Goal: Task Accomplishment & Management: Complete application form

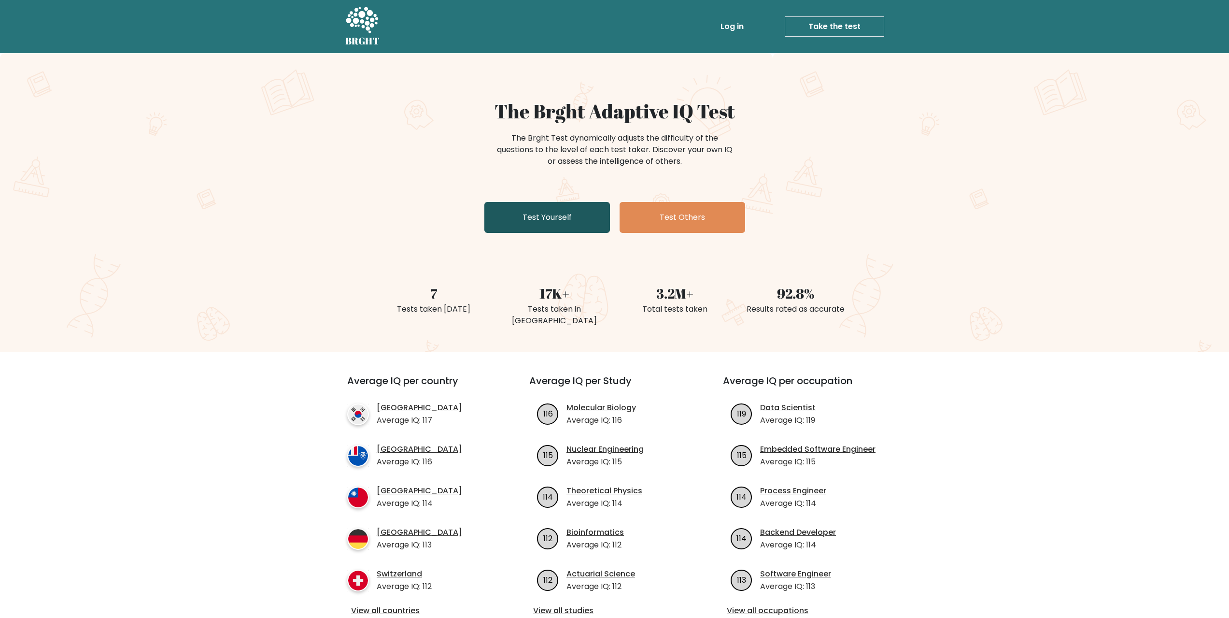
click at [527, 224] on link "Test Yourself" at bounding box center [547, 217] width 126 height 31
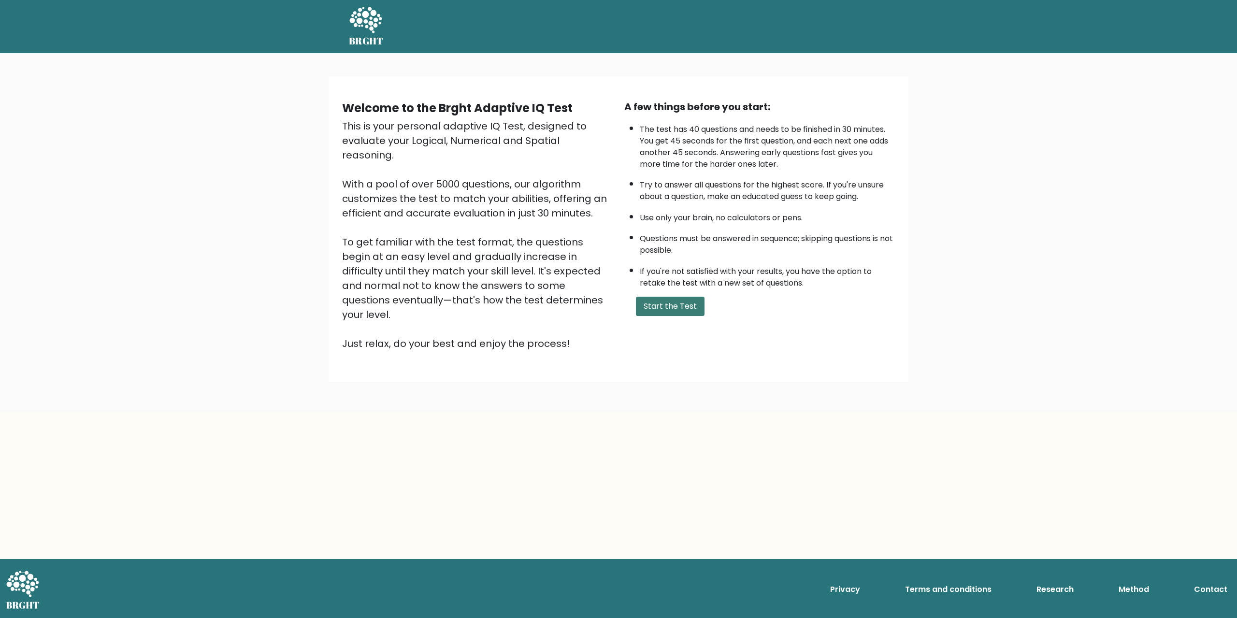
click at [670, 308] on button "Start the Test" at bounding box center [670, 306] width 69 height 19
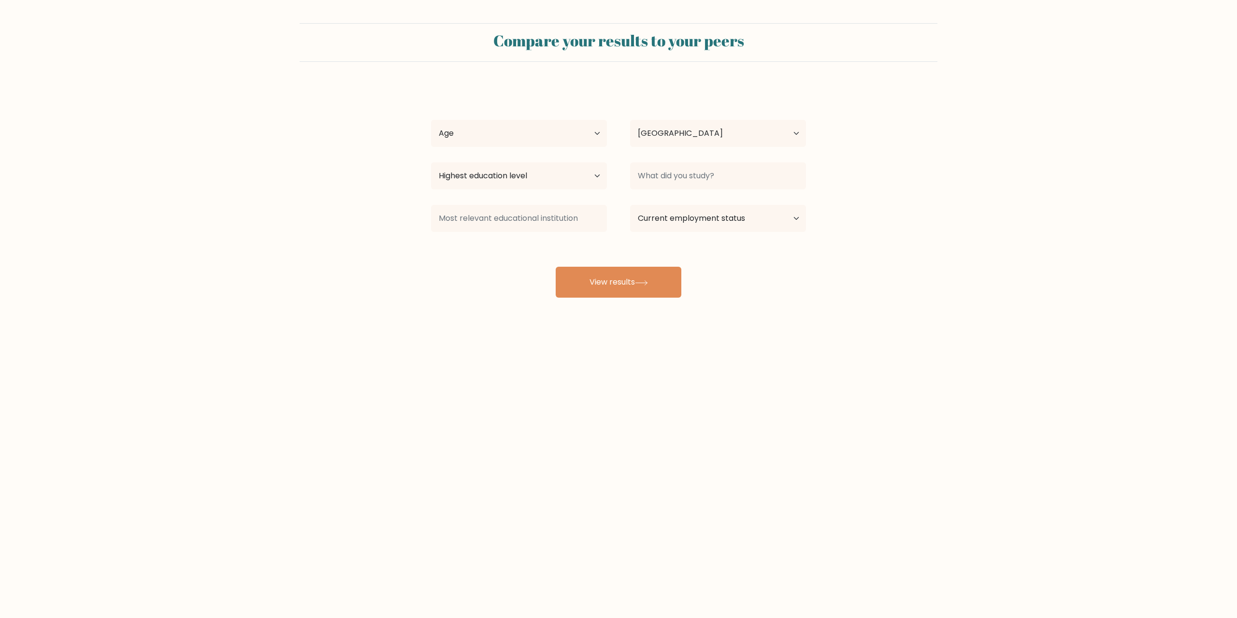
select select "UA"
click at [429, 14] on div "Compare your results to your peers Age Under 18 years old 18-24 years old 25-34…" at bounding box center [618, 183] width 1237 height 366
select select "UA"
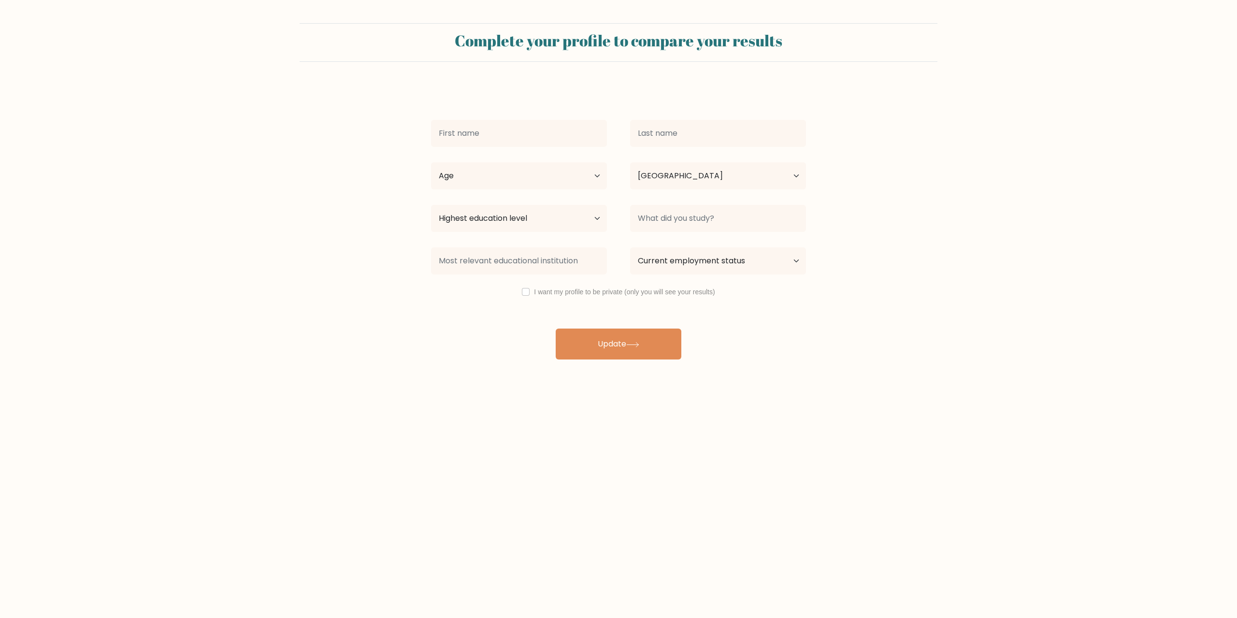
select select "UA"
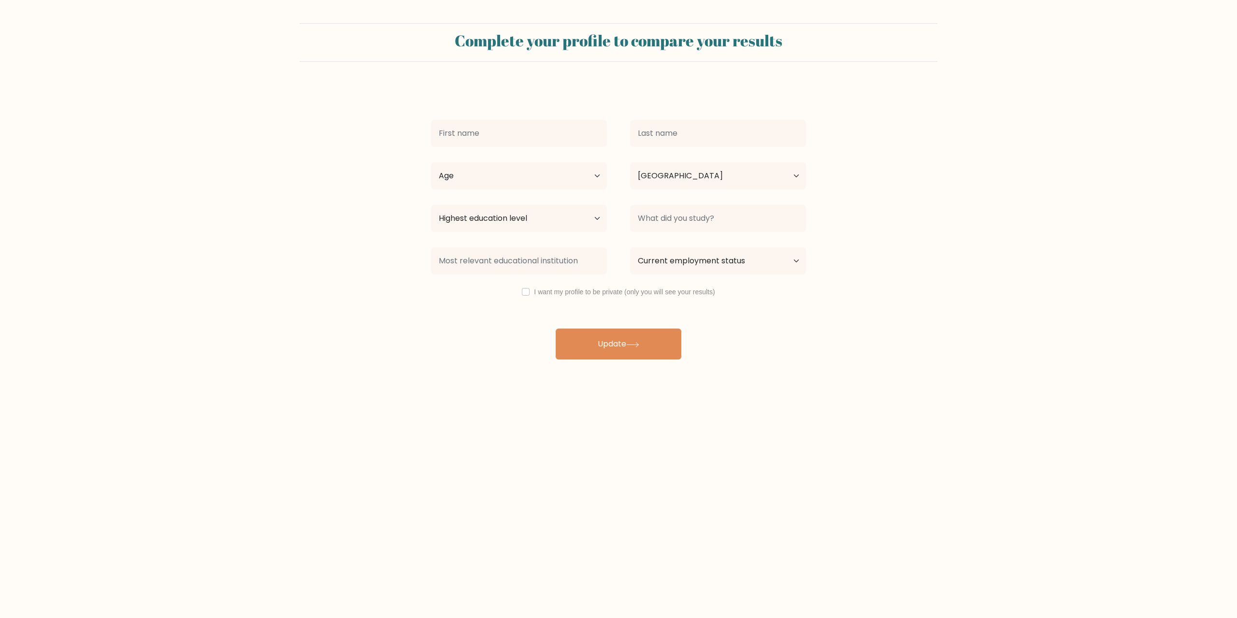
select select "UA"
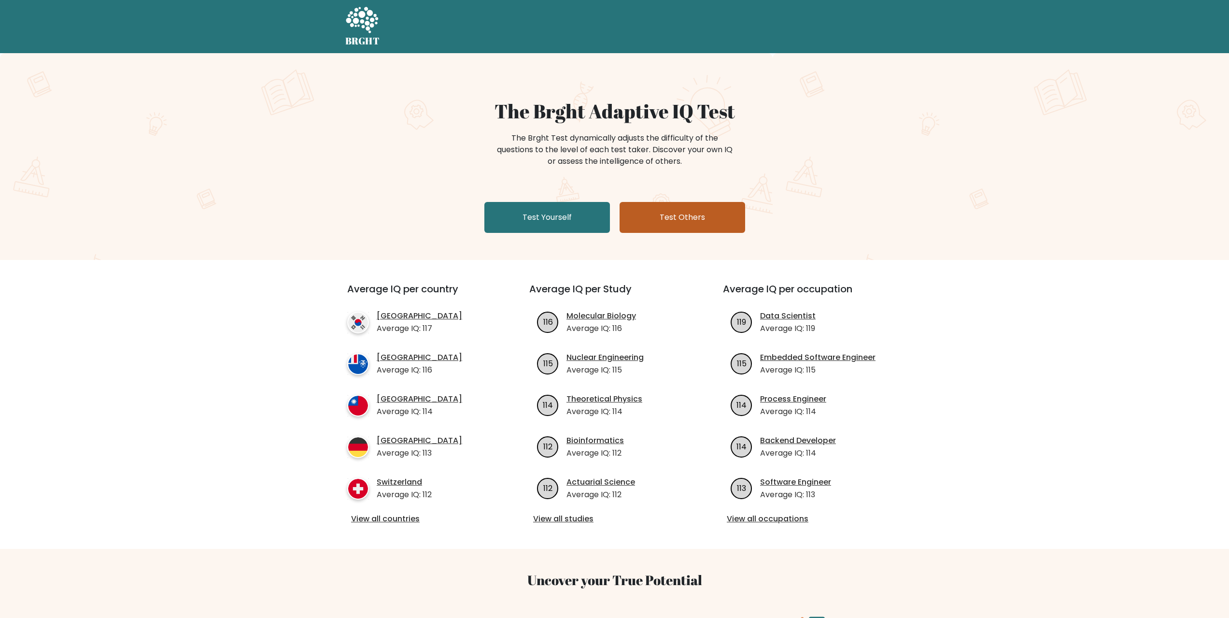
click at [677, 219] on link "Test Others" at bounding box center [683, 217] width 126 height 31
